Goal: Task Accomplishment & Management: Manage account settings

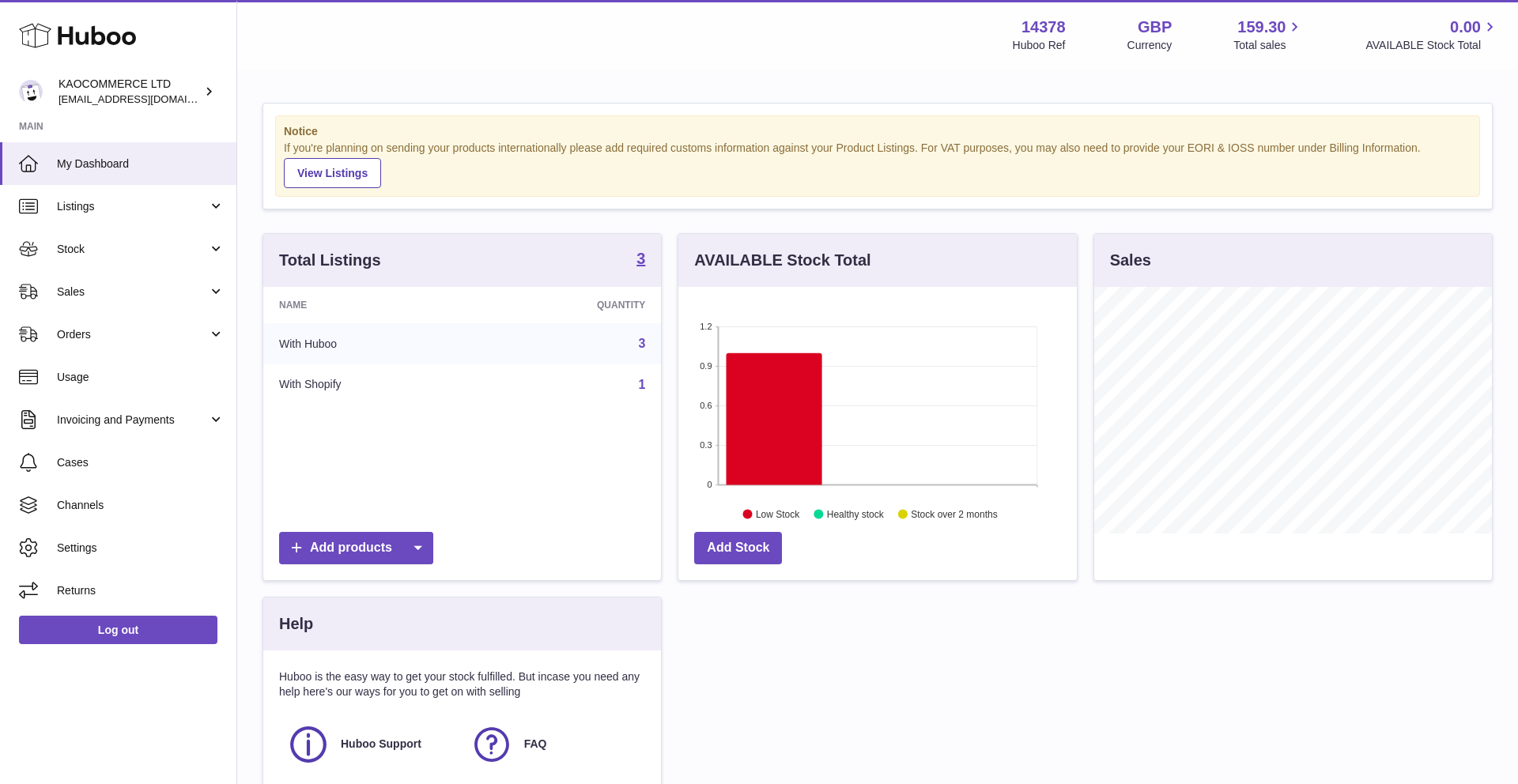
scroll to position [247, 399]
click at [100, 459] on span "Cases" at bounding box center [140, 463] width 167 height 15
click at [89, 465] on span "Cases" at bounding box center [140, 463] width 167 height 15
click at [142, 330] on span "Orders" at bounding box center [132, 335] width 151 height 15
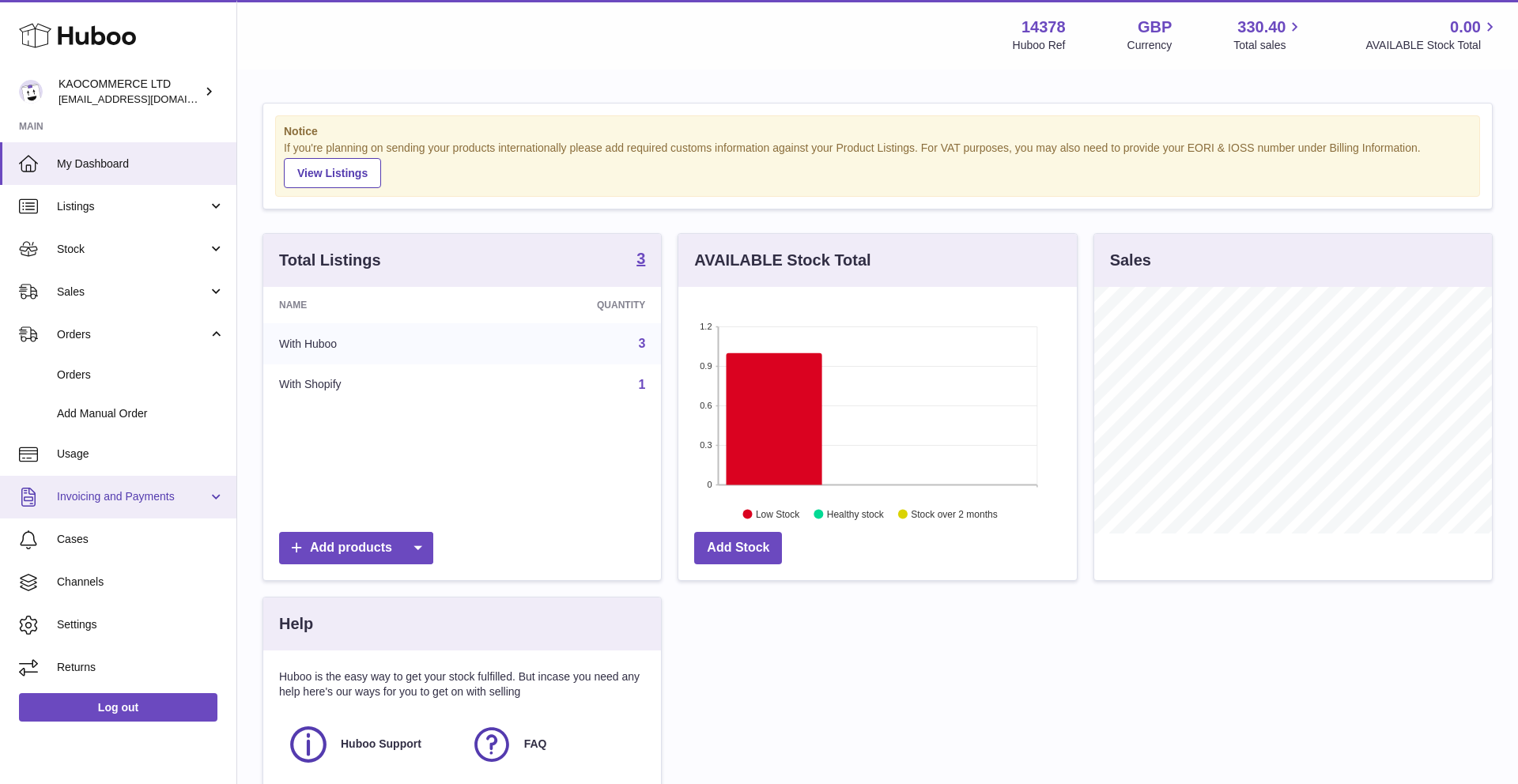
click at [148, 494] on span "Invoicing and Payments" at bounding box center [132, 497] width 151 height 15
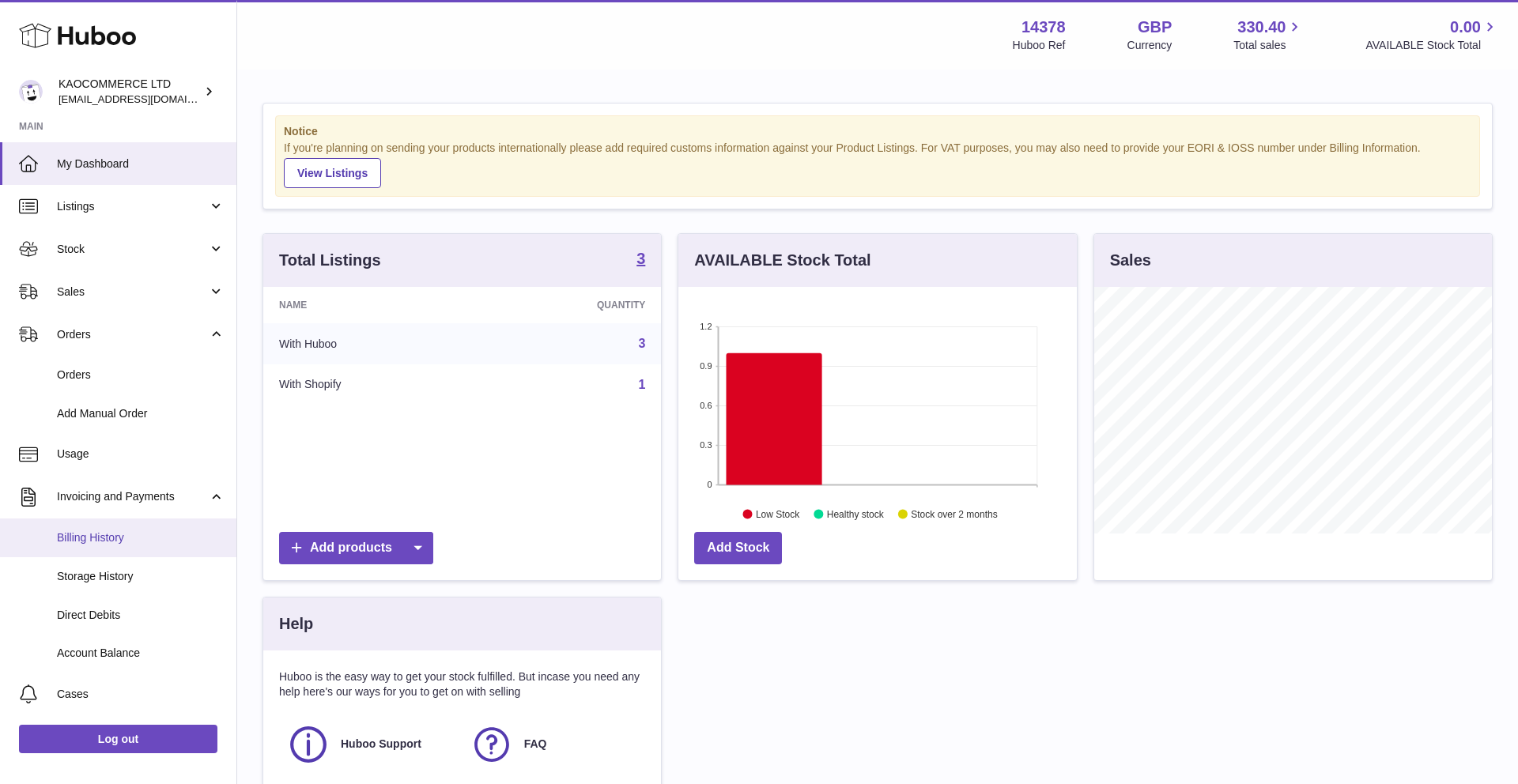
click at [123, 536] on span "Billing History" at bounding box center [140, 538] width 167 height 15
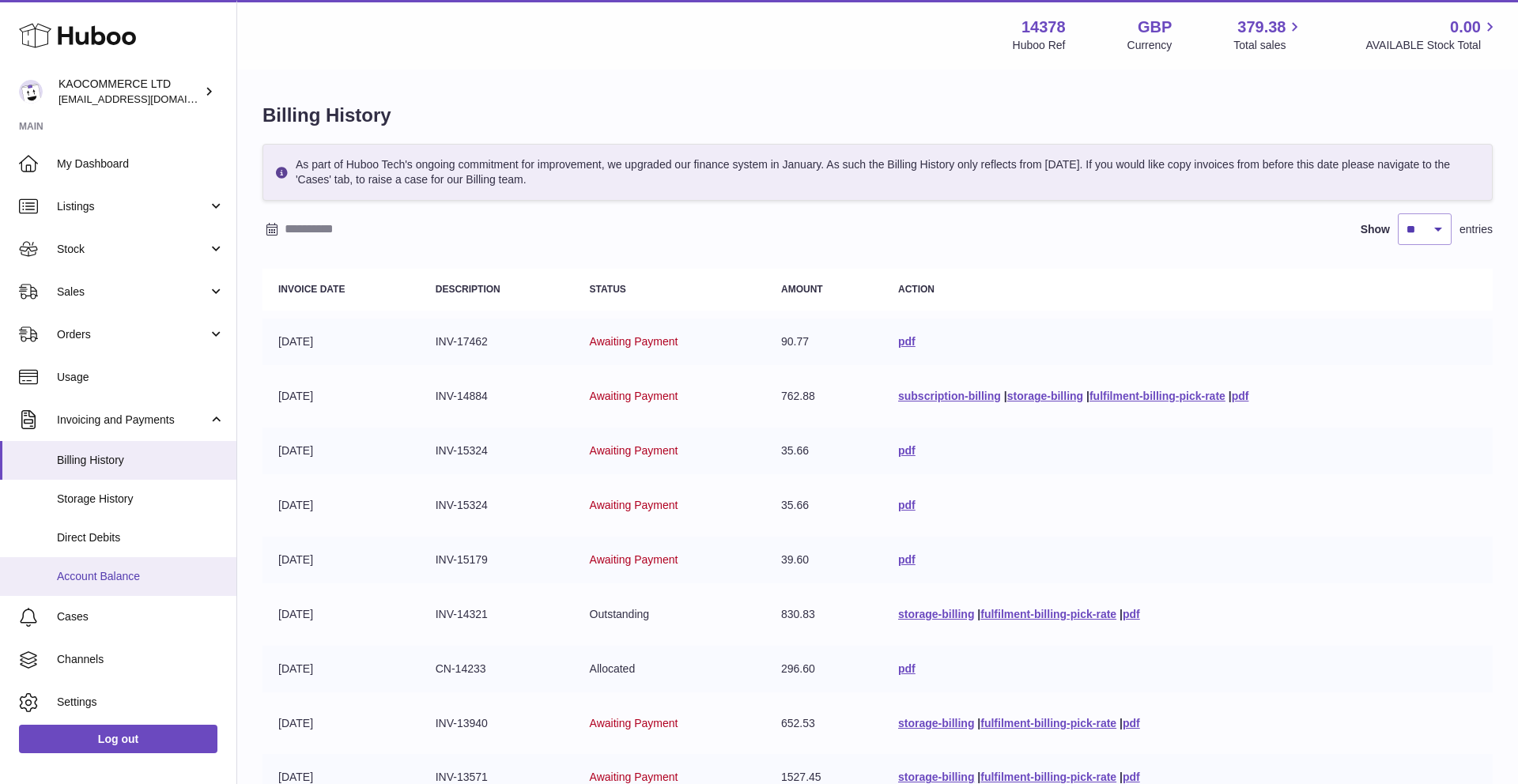
scroll to position [46, 0]
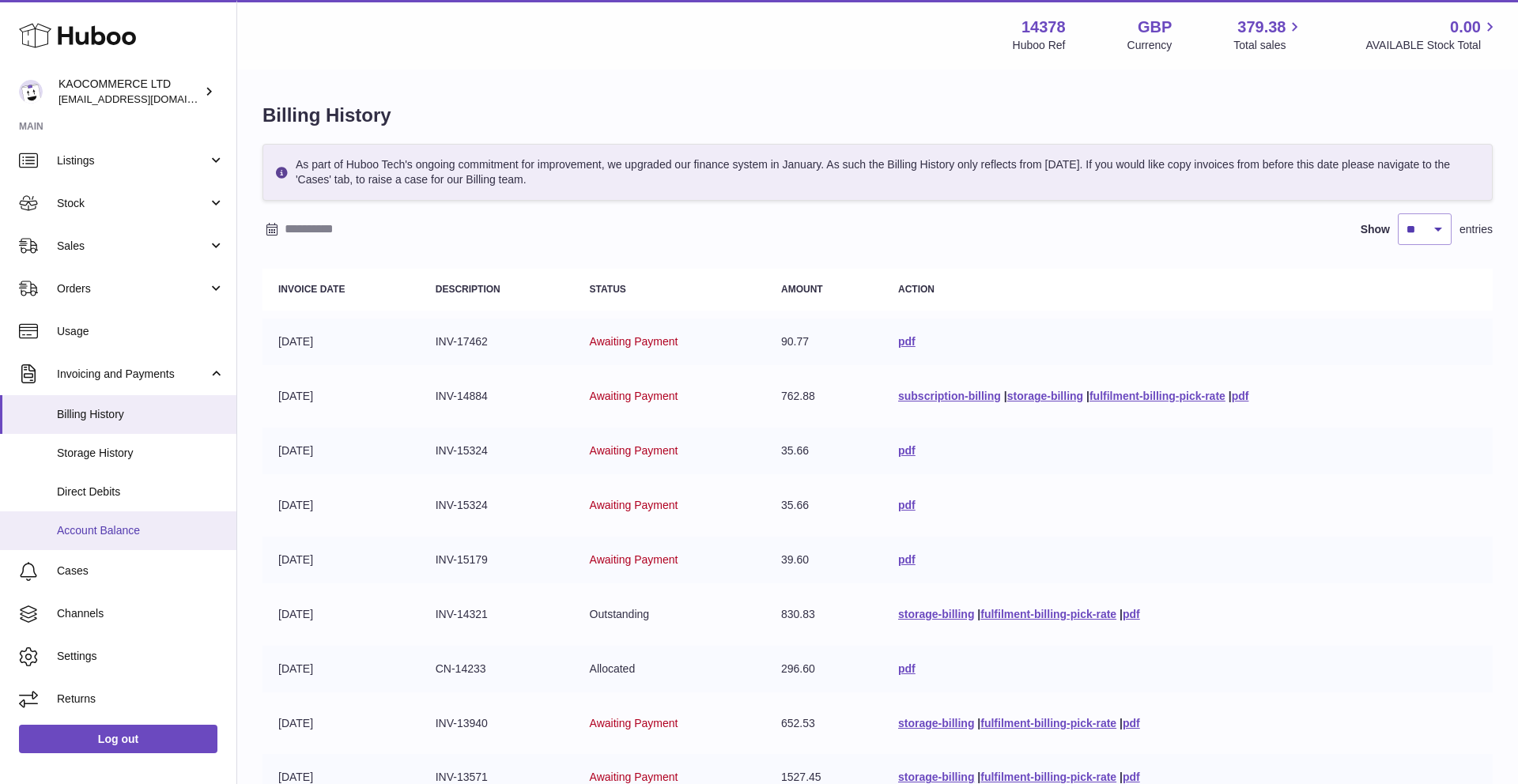
click at [137, 531] on span "Account Balance" at bounding box center [140, 531] width 167 height 15
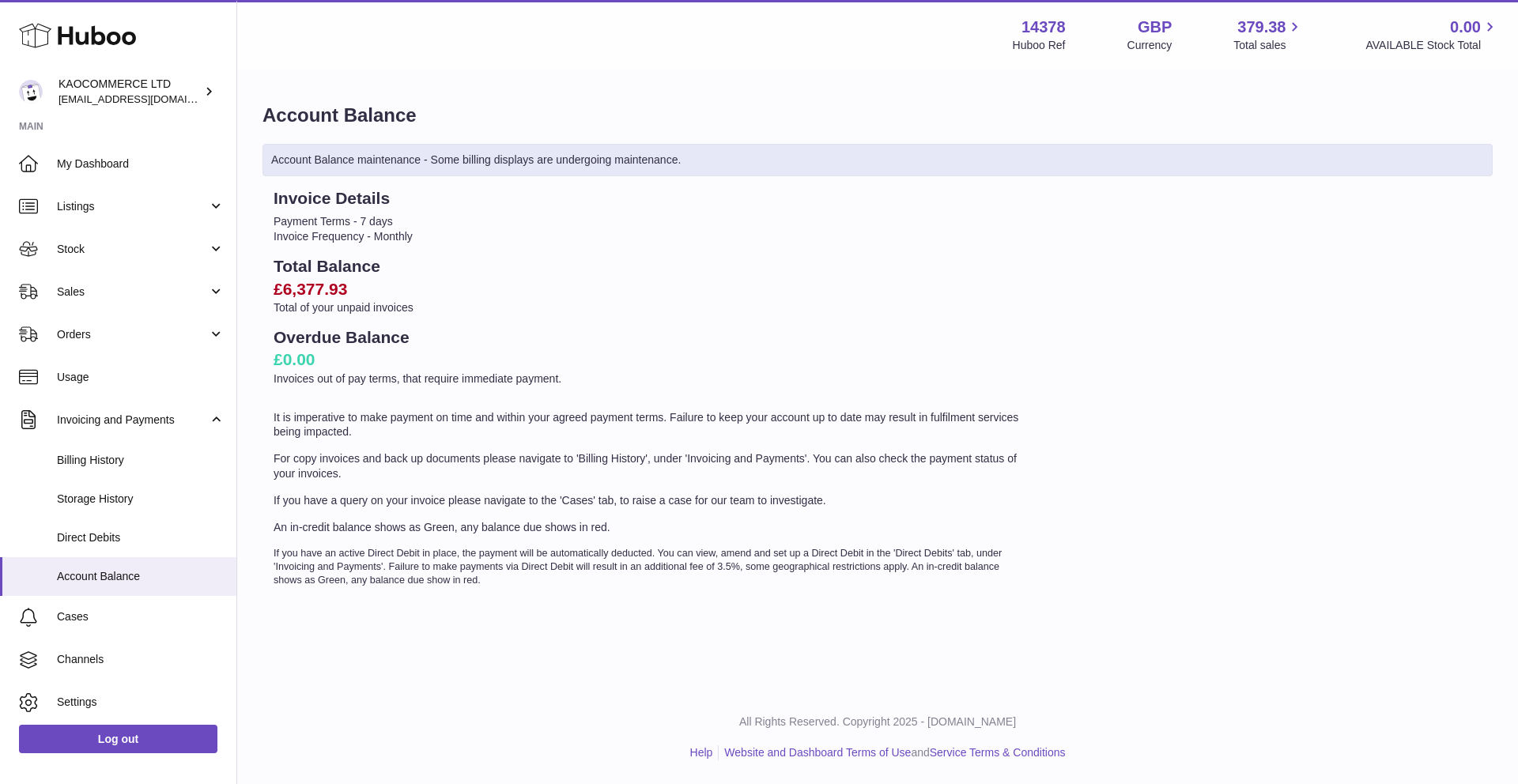
click at [301, 295] on h2 "£6,377.93" at bounding box center [650, 289] width 753 height 22
click at [330, 309] on p "Total of your unpaid invoices" at bounding box center [650, 308] width 753 height 15
click at [107, 500] on span "Storage History" at bounding box center [140, 499] width 167 height 15
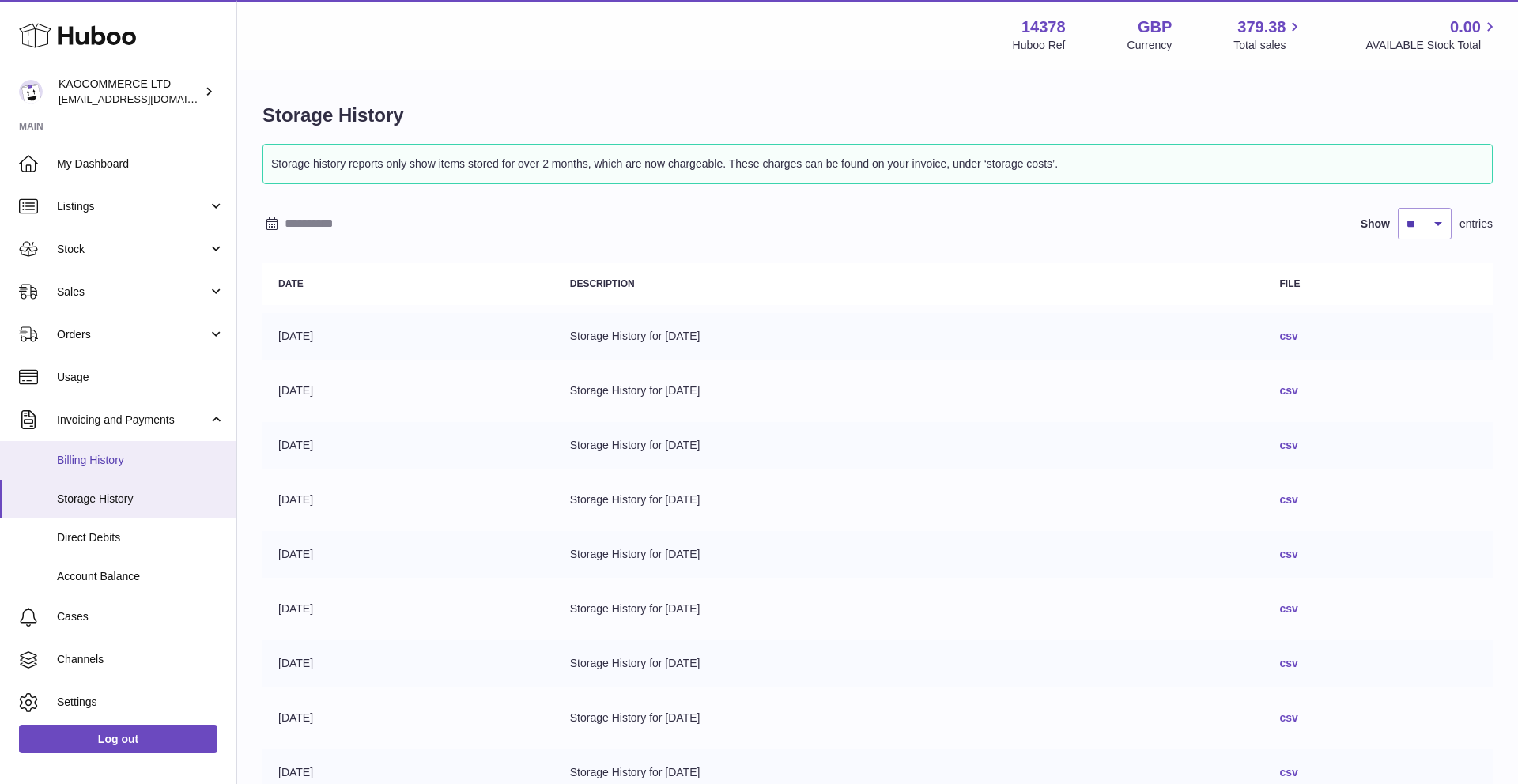
click at [131, 467] on span "Billing History" at bounding box center [140, 460] width 167 height 15
